Goal: Transaction & Acquisition: Book appointment/travel/reservation

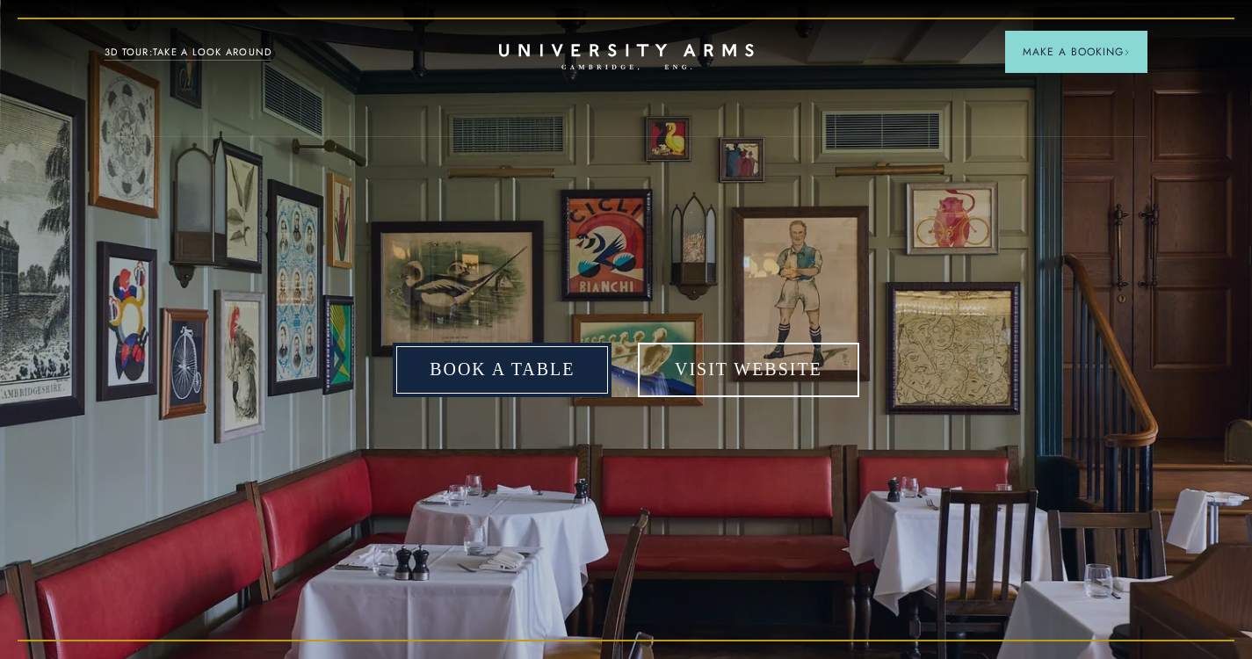
click at [454, 372] on link "Book a table" at bounding box center [502, 370] width 219 height 54
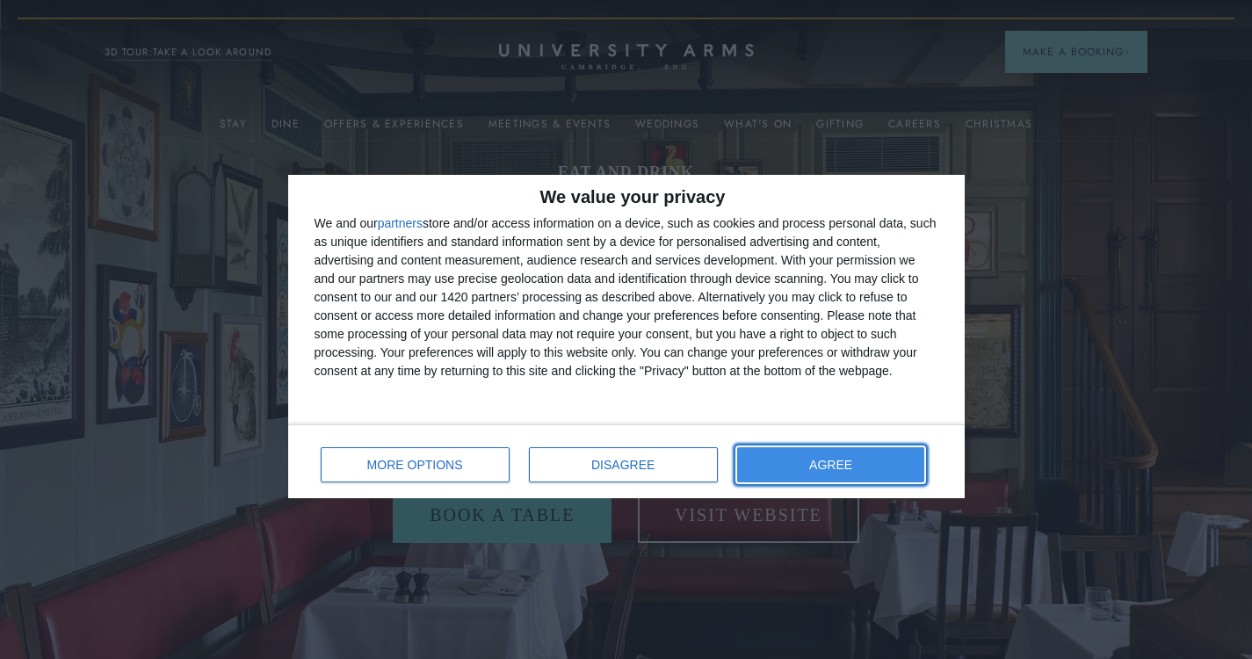
click at [812, 467] on button "AGREE" at bounding box center [831, 464] width 188 height 35
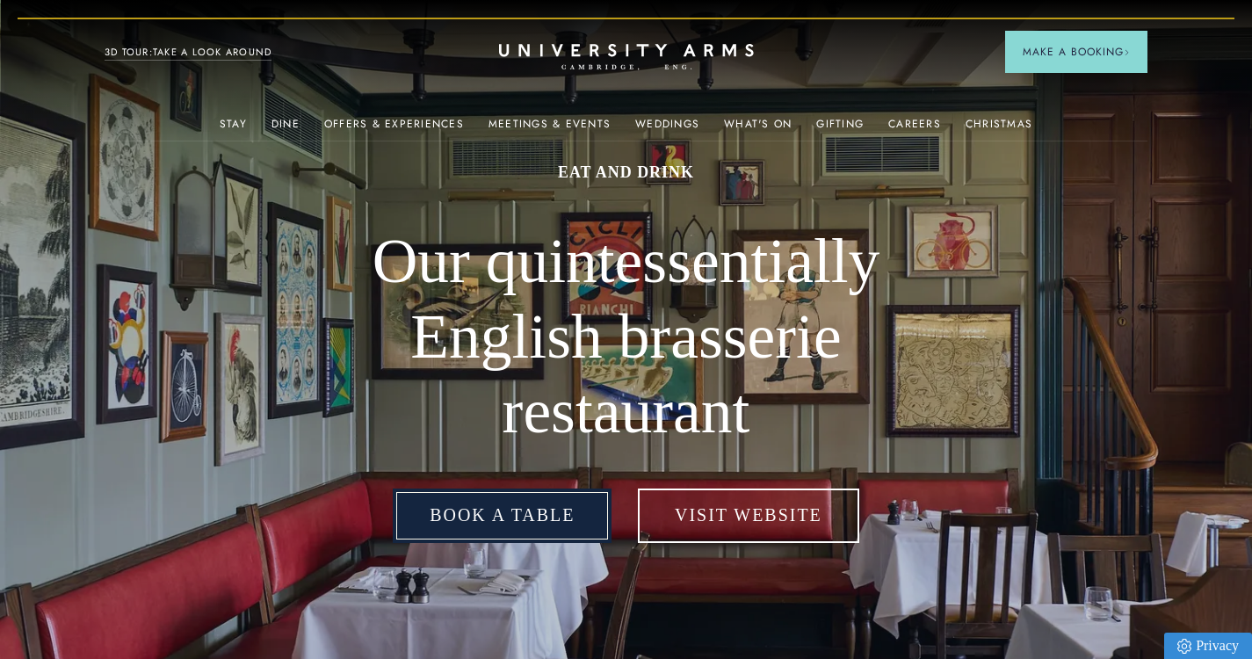
click at [550, 531] on link "Book a table" at bounding box center [502, 516] width 219 height 54
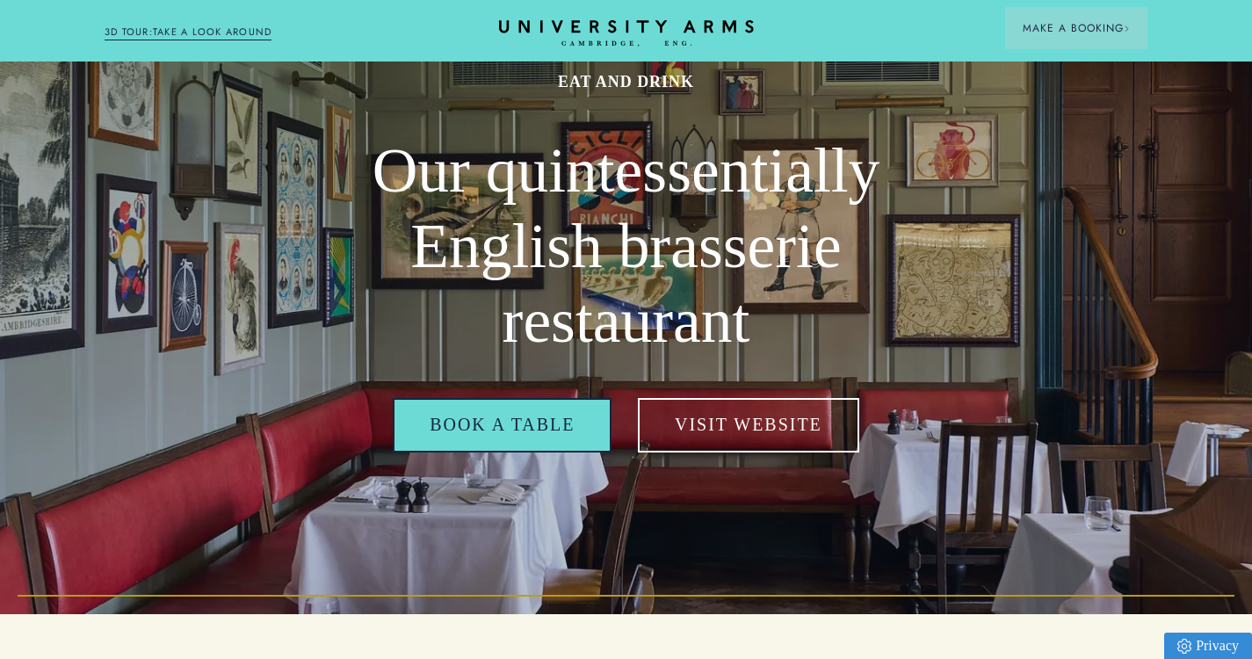
scroll to position [91, 0]
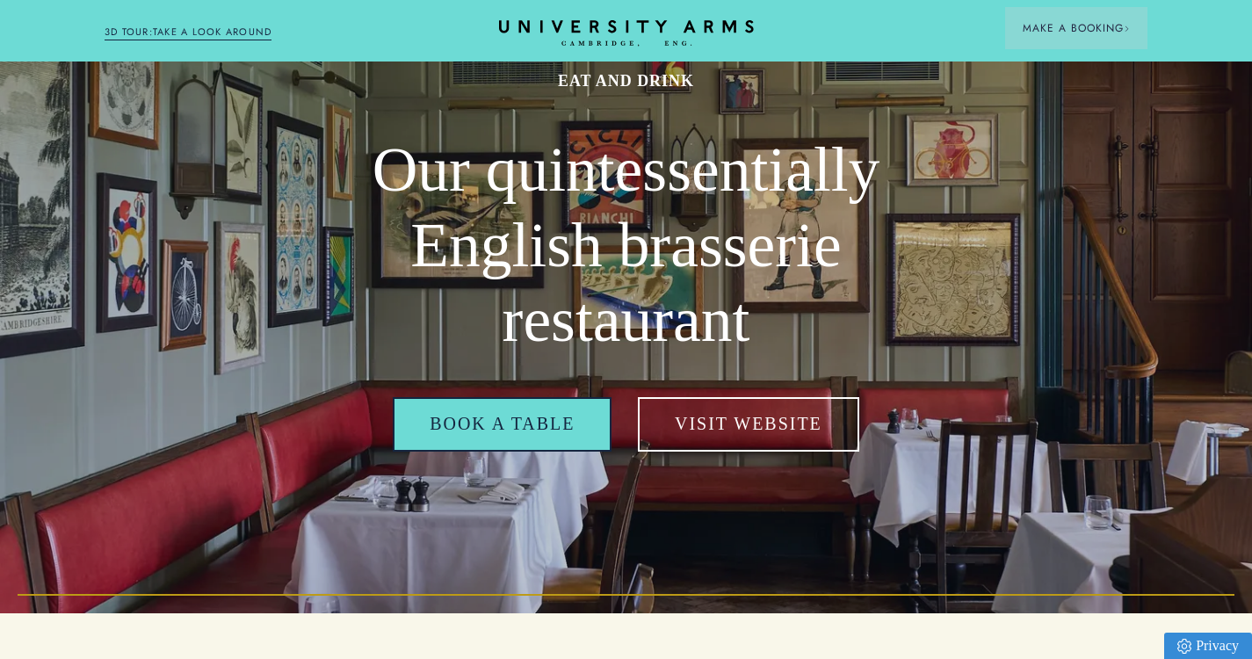
click at [592, 442] on link "Book a table" at bounding box center [502, 424] width 219 height 54
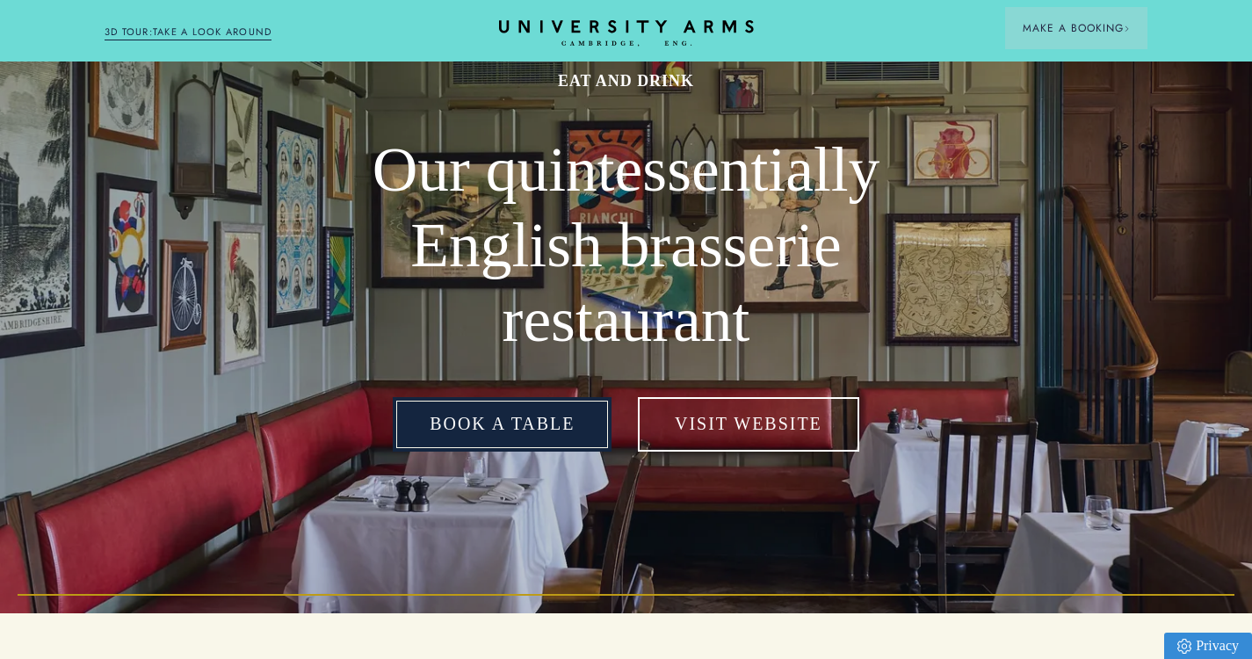
click at [585, 431] on link "Book a table" at bounding box center [502, 424] width 219 height 54
click at [567, 415] on link "Book a table" at bounding box center [502, 424] width 219 height 54
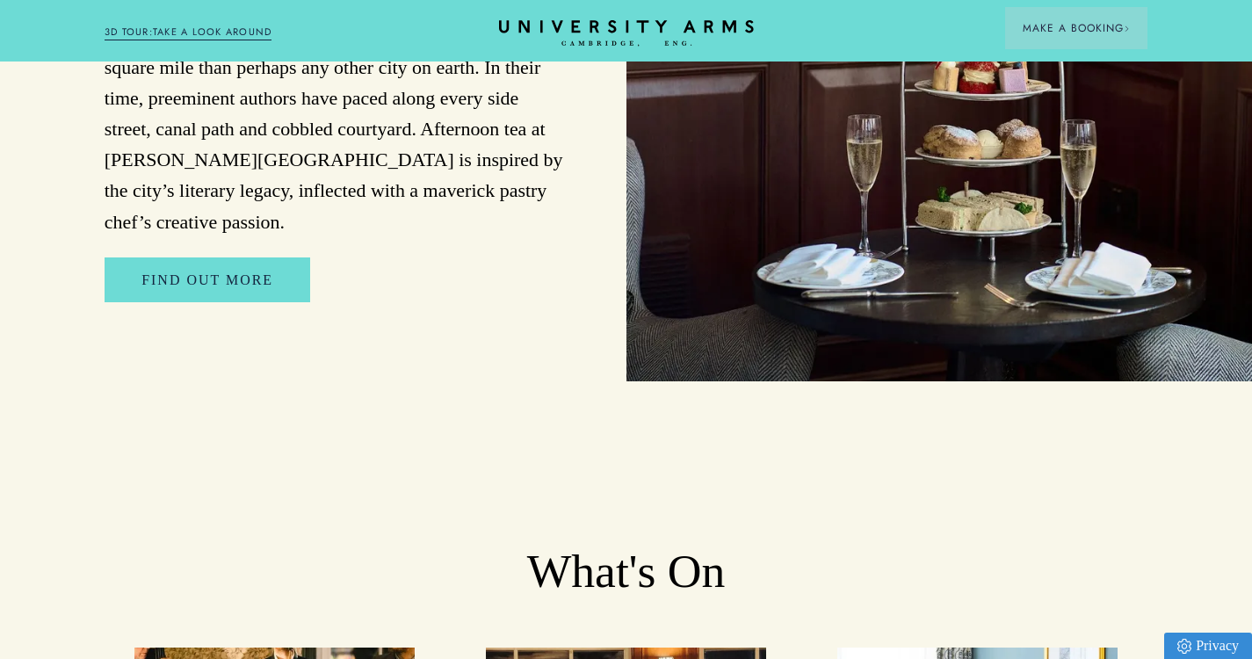
scroll to position [2662, 0]
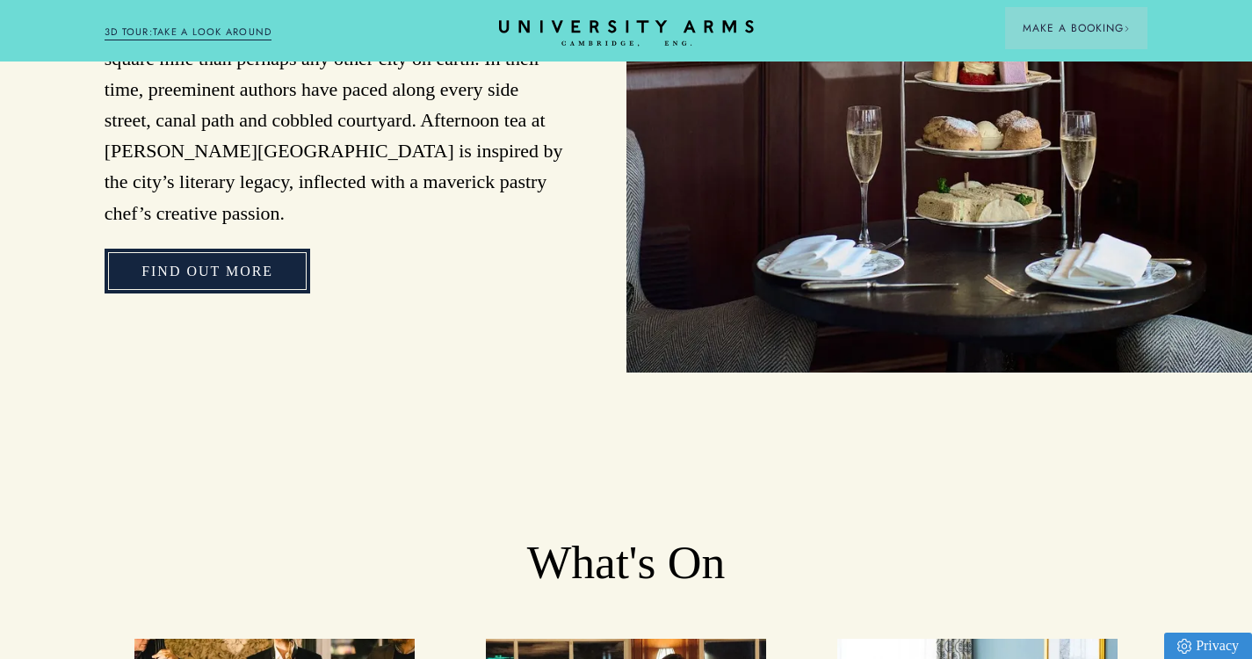
click at [268, 249] on link "Find Out More" at bounding box center [208, 272] width 206 height 46
